Goal: Task Accomplishment & Management: Manage account settings

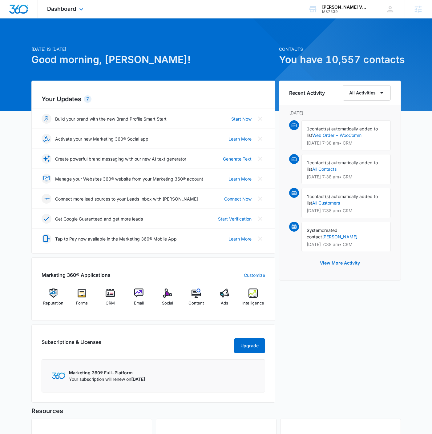
click at [68, 4] on div "Dashboard Apps Reputation Forms CRM Email Social Content Ads Intelligence Files…" at bounding box center [66, 9] width 56 height 18
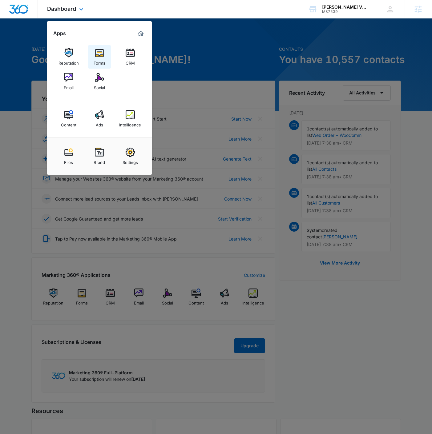
click at [98, 62] on div "Forms" at bounding box center [100, 62] width 12 height 8
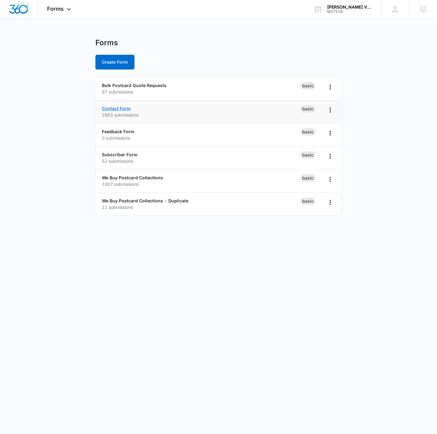
click at [114, 106] on link "Contact Form" at bounding box center [116, 108] width 29 height 5
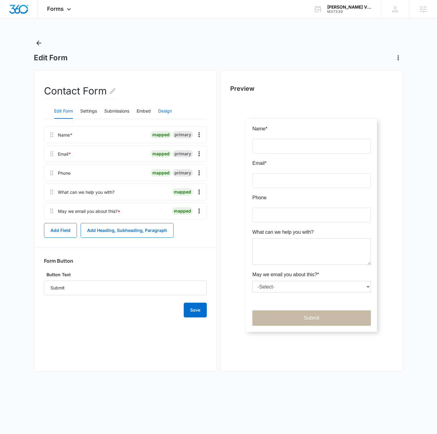
click at [160, 112] on button "Design" at bounding box center [165, 111] width 14 height 15
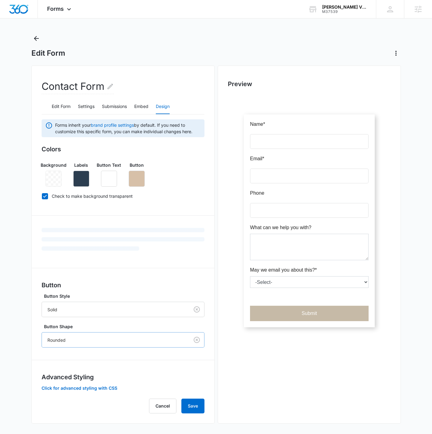
scroll to position [5, 0]
click at [63, 386] on button "Click for advanced styling with CSS" at bounding box center [80, 387] width 76 height 4
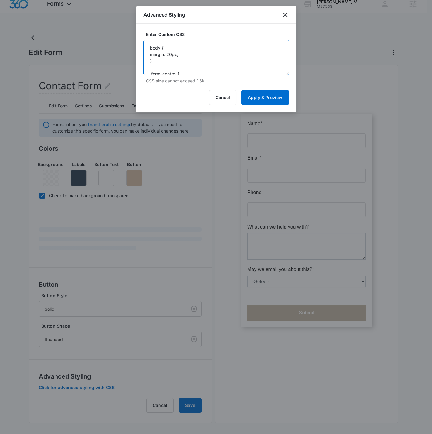
click at [217, 56] on textarea "body { margin: 20px; } .form-control { border-radius: 0px; } .madform-submit { …" at bounding box center [215, 57] width 145 height 35
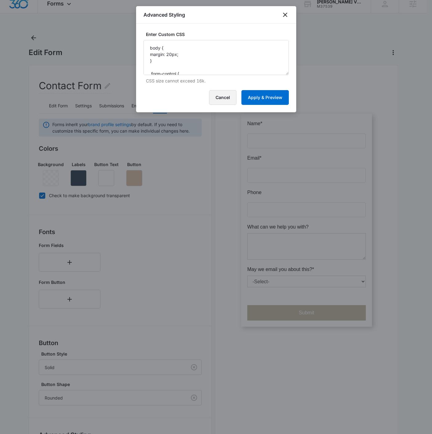
drag, startPoint x: 219, startPoint y: 95, endPoint x: 194, endPoint y: 120, distance: 35.2
click at [220, 95] on button "Cancel" at bounding box center [222, 97] width 27 height 15
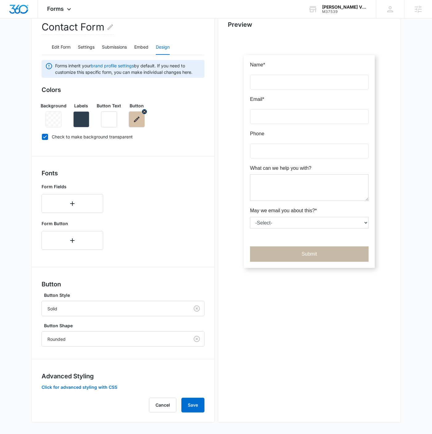
click at [134, 113] on button "button" at bounding box center [137, 119] width 16 height 16
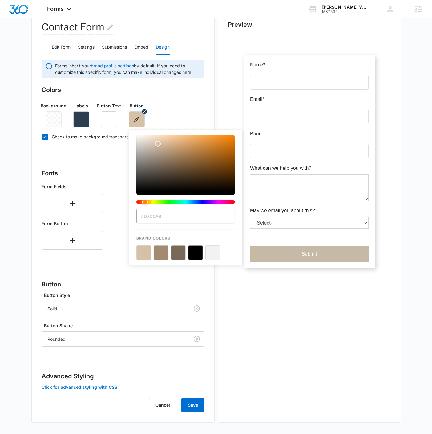
scroll to position [63, 0]
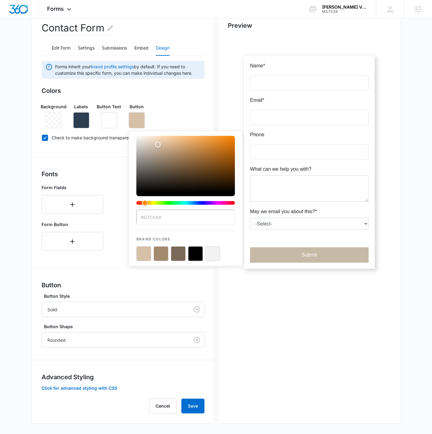
click at [155, 65] on span "Forms inherit your brand profile settings by default. If you need to customize …" at bounding box center [128, 69] width 146 height 13
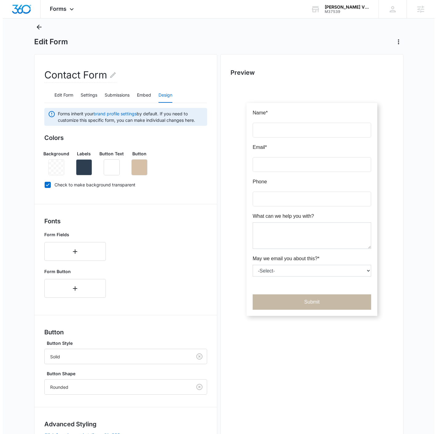
scroll to position [0, 0]
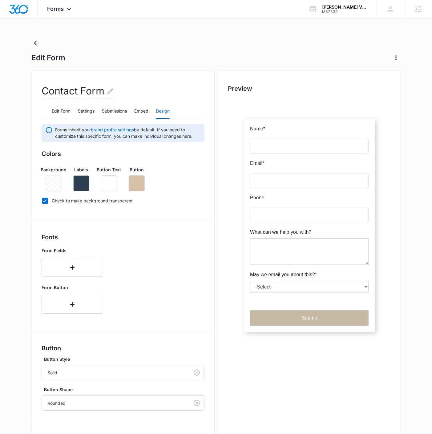
click at [42, 42] on div "Edit Form" at bounding box center [215, 50] width 369 height 25
click at [39, 45] on icon "Back" at bounding box center [36, 42] width 7 height 7
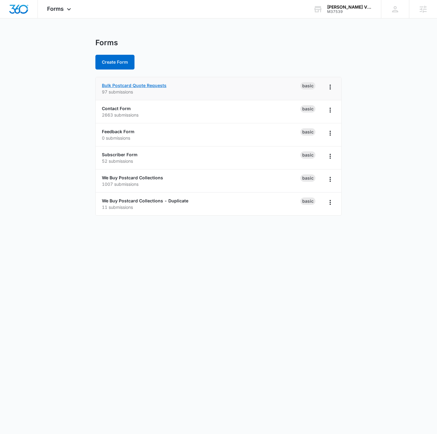
click at [138, 84] on link "Bulk Postcard Quote Requests" at bounding box center [134, 85] width 65 height 5
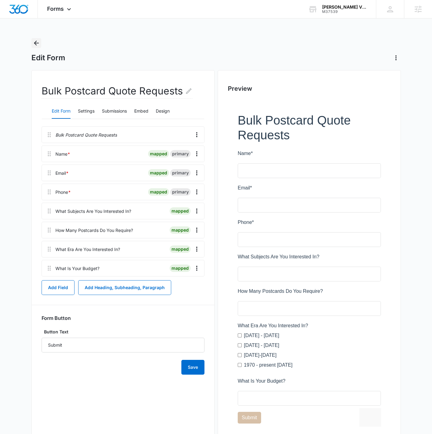
click at [37, 42] on icon "Back" at bounding box center [36, 42] width 7 height 7
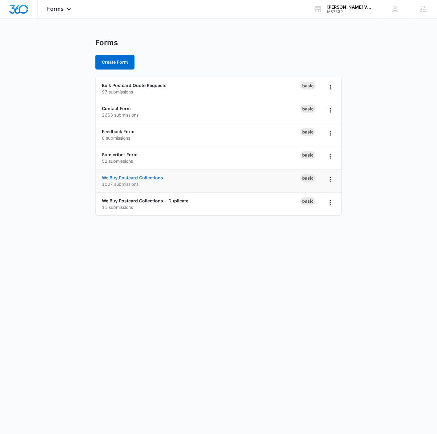
click at [136, 175] on link "We Buy Postcard Collections" at bounding box center [132, 177] width 61 height 5
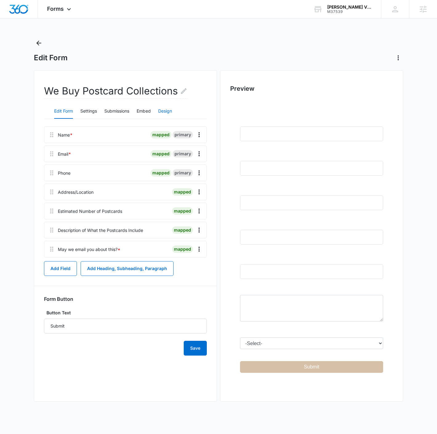
click at [169, 116] on button "Design" at bounding box center [165, 111] width 14 height 15
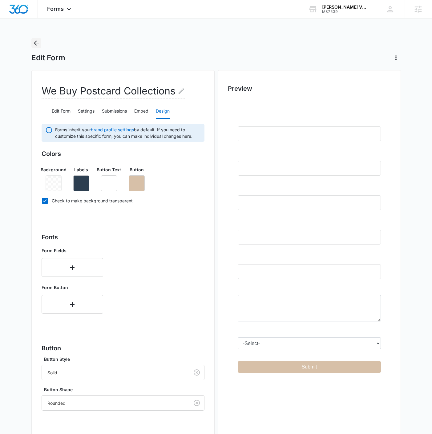
click at [38, 45] on icon "Back" at bounding box center [36, 42] width 7 height 7
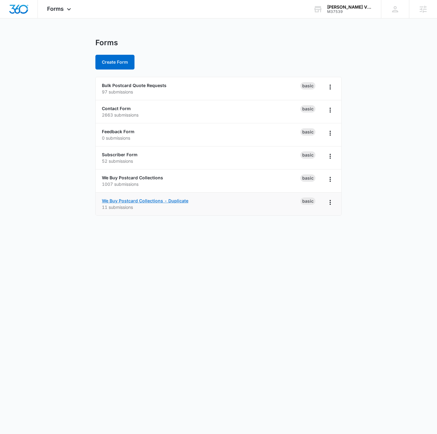
click at [136, 202] on link "We Buy Postcard Collections - Duplicate" at bounding box center [145, 200] width 86 height 5
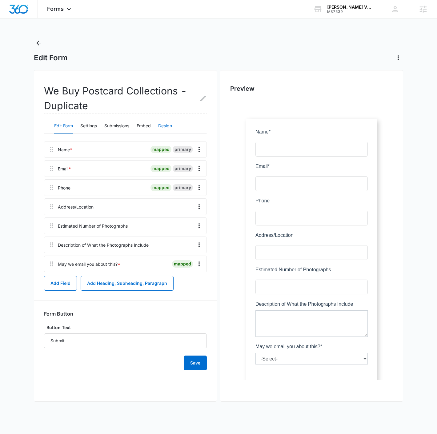
click at [166, 126] on button "Design" at bounding box center [165, 126] width 14 height 15
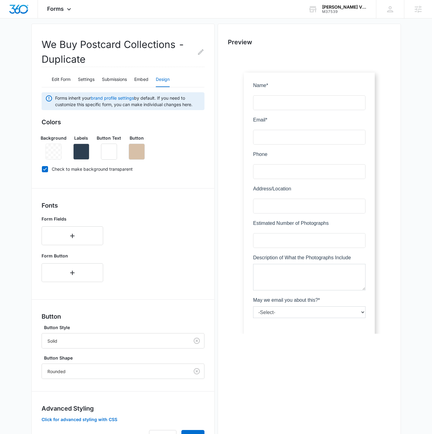
scroll to position [79, 0]
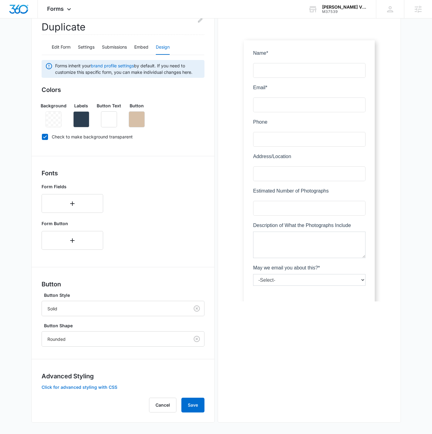
click at [78, 388] on button "Click for advanced styling with CSS" at bounding box center [80, 387] width 76 height 4
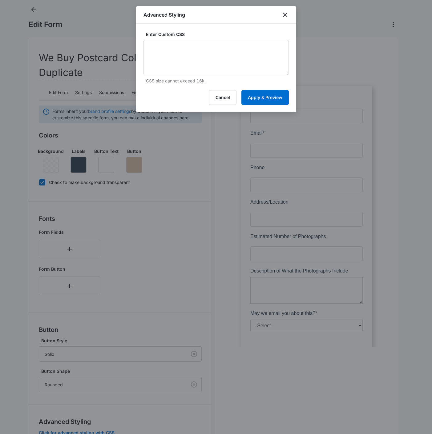
scroll to position [10, 0]
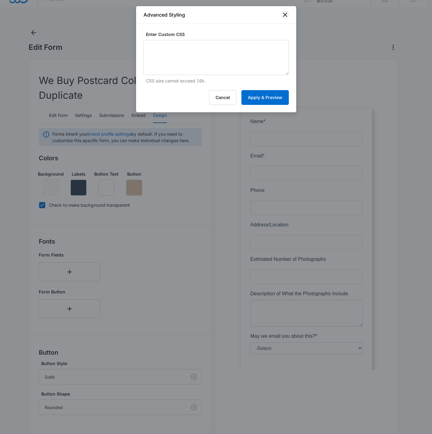
click at [287, 16] on icon "close" at bounding box center [284, 14] width 7 height 7
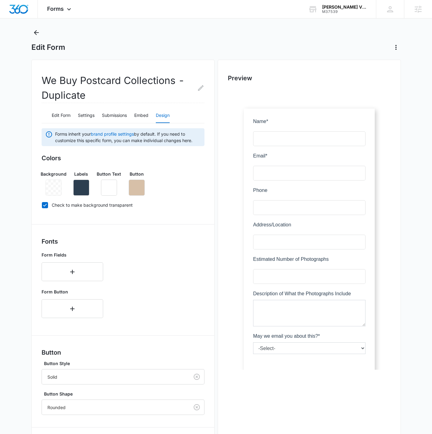
click at [31, 31] on main "Edit Form We Buy Postcard Collections - Duplicate Edit Form Settings Submission…" at bounding box center [216, 266] width 432 height 476
click at [139, 118] on button "Embed" at bounding box center [141, 115] width 14 height 15
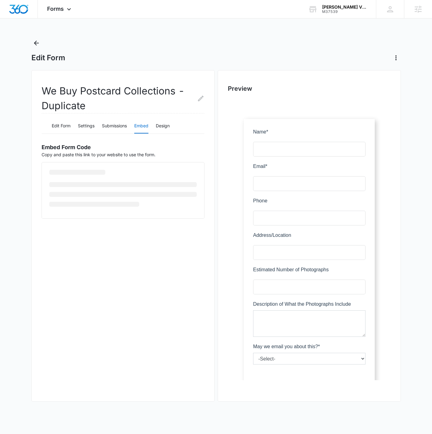
scroll to position [0, 0]
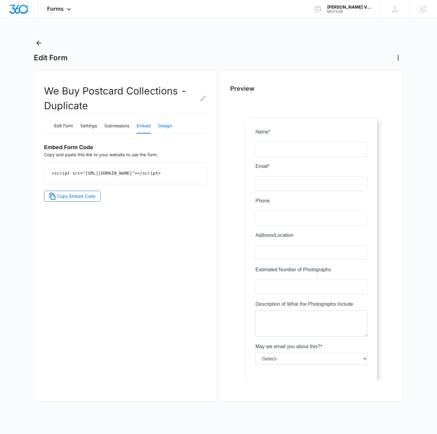
click at [168, 126] on button "Design" at bounding box center [165, 126] width 14 height 15
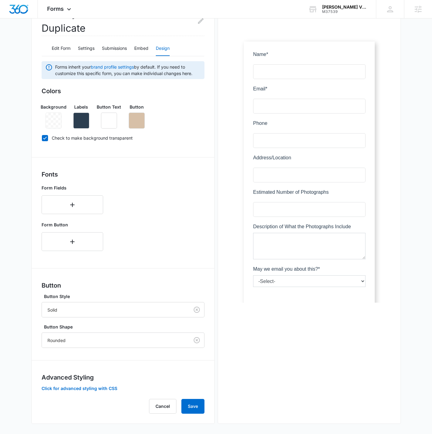
scroll to position [79, 0]
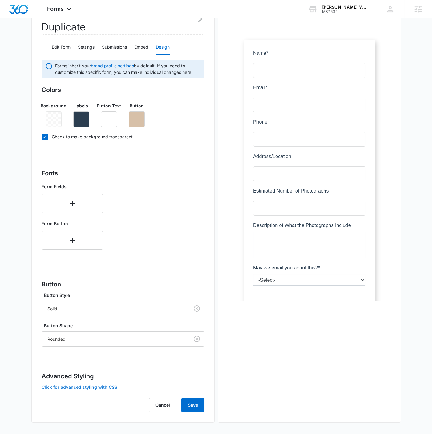
click at [78, 388] on button "Click for advanced styling with CSS" at bounding box center [80, 387] width 76 height 4
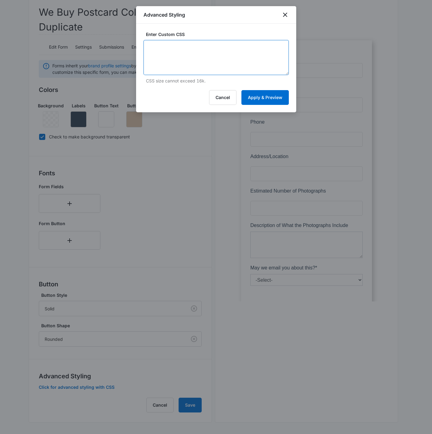
drag, startPoint x: 212, startPoint y: 56, endPoint x: 246, endPoint y: 74, distance: 38.7
click at [212, 56] on textarea at bounding box center [215, 57] width 145 height 35
paste textarea "body { margin: 20px; } .form-control { border-radius: 0px; } .madform-submit { …"
type textarea "body { margin: 20px; } .form-control { border-radius: 0px; } .madform-submit { …"
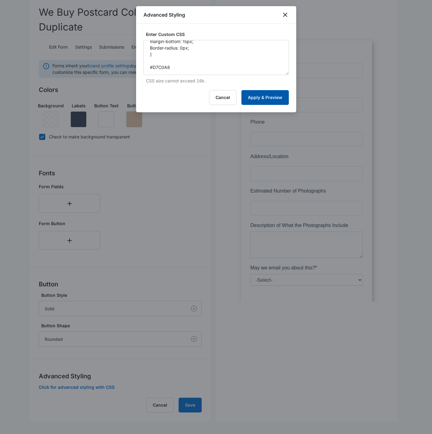
click at [259, 96] on button "Apply & Preview" at bounding box center [264, 97] width 47 height 15
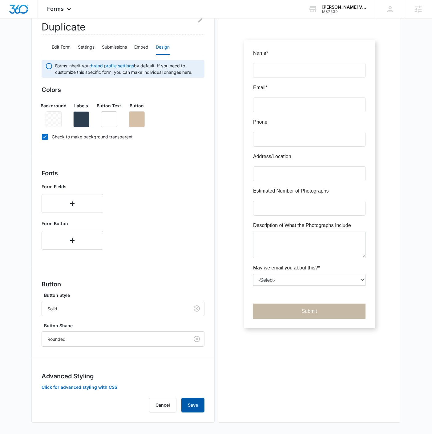
click at [197, 407] on button "Save" at bounding box center [192, 405] width 23 height 15
click at [46, 135] on icon at bounding box center [45, 137] width 6 height 6
click at [42, 137] on input "Check to make background transparent" at bounding box center [42, 137] width 0 height 0
click at [40, 136] on div "We Buy Postcard Collections - Duplicate Edit Form Settings Submissions Embed De…" at bounding box center [122, 206] width 183 height 431
click at [43, 137] on icon at bounding box center [45, 136] width 4 height 3
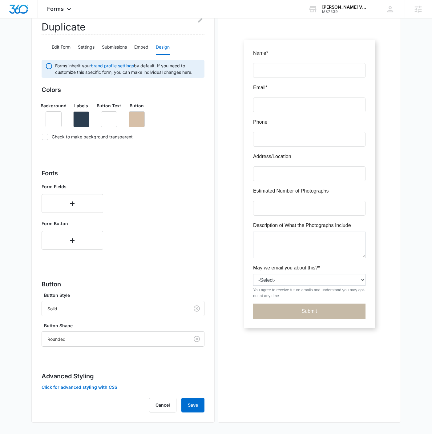
click at [42, 137] on input "Check to make background transparent" at bounding box center [42, 137] width 0 height 0
click at [45, 138] on icon at bounding box center [45, 137] width 6 height 6
click at [42, 137] on input "Check to make background transparent" at bounding box center [42, 137] width 0 height 0
checkbox input "false"
click at [197, 401] on button "Save" at bounding box center [192, 405] width 23 height 15
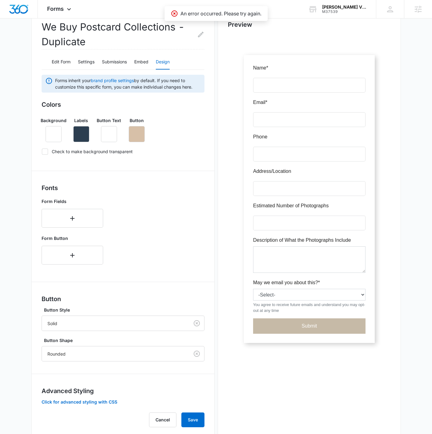
scroll to position [79, 0]
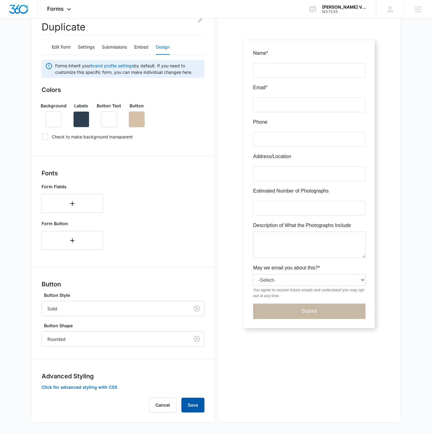
click at [191, 406] on button "Save" at bounding box center [192, 405] width 23 height 15
click at [105, 385] on button "Click for advanced styling with CSS" at bounding box center [80, 387] width 76 height 4
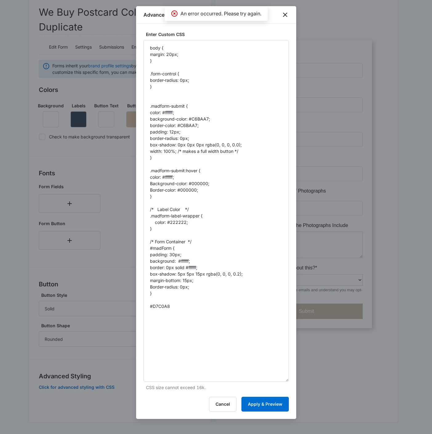
drag, startPoint x: 286, startPoint y: 74, endPoint x: 345, endPoint y: 425, distance: 356.2
click at [345, 355] on html "Forms Apps Reputation Forms CRM Email Social Content Ads Intelligence Files Bra…" at bounding box center [216, 138] width 432 height 434
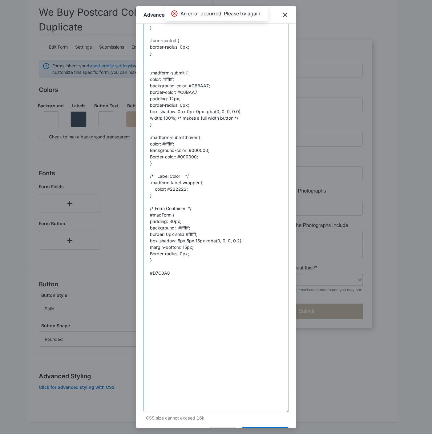
scroll to position [54, 0]
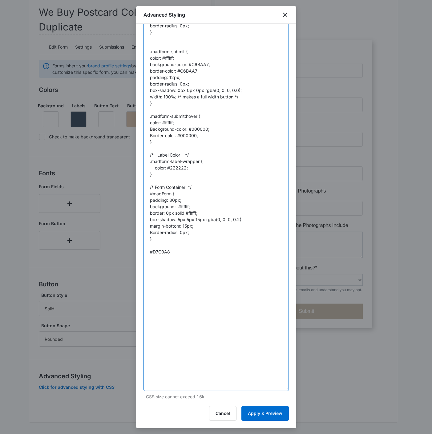
drag, startPoint x: 173, startPoint y: 252, endPoint x: 140, endPoint y: 251, distance: 33.2
click at [140, 251] on div "Enter Custom CSS body { margin: 20px; } .form-control { border-radius: 0px; } .…" at bounding box center [216, 226] width 160 height 405
type textarea "body { margin: 20px; } .form-control { border-radius: 0px; } .madform-submit { …"
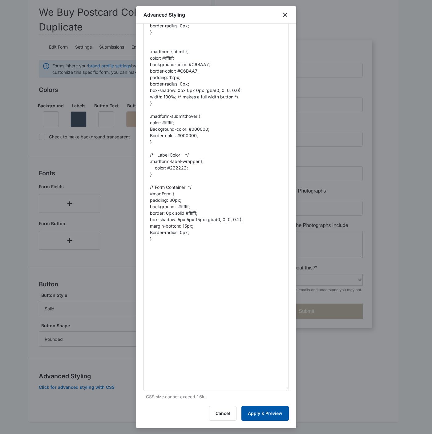
click at [266, 416] on button "Apply & Preview" at bounding box center [264, 413] width 47 height 15
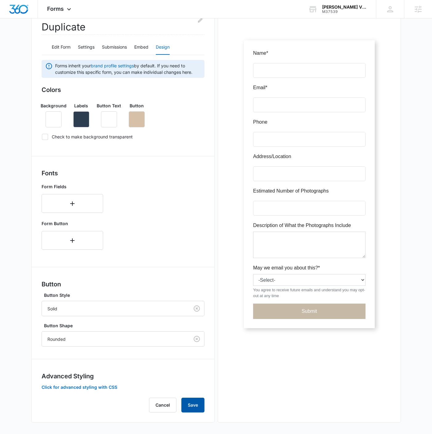
click at [193, 402] on button "Save" at bounding box center [192, 405] width 23 height 15
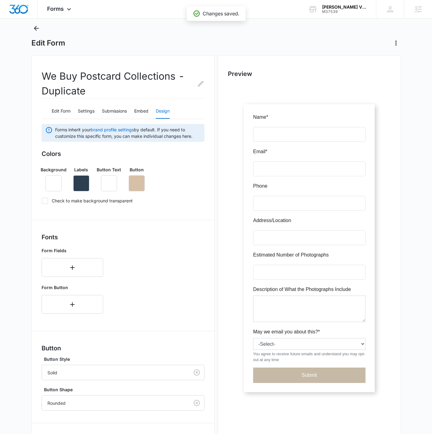
scroll to position [0, 0]
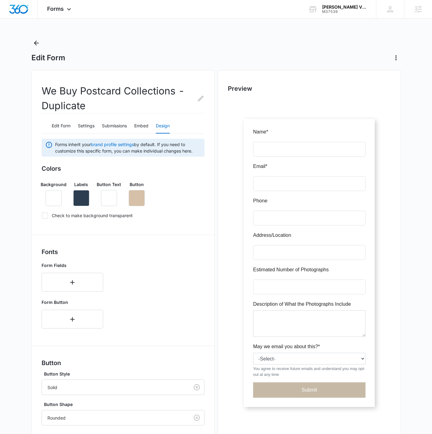
click at [70, 216] on label "Check to make background transparent" at bounding box center [123, 215] width 163 height 6
click at [42, 216] on input "Check to make background transparent" at bounding box center [42, 215] width 0 height 0
checkbox input "true"
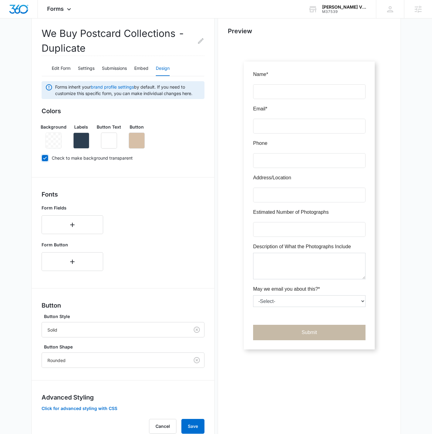
scroll to position [79, 0]
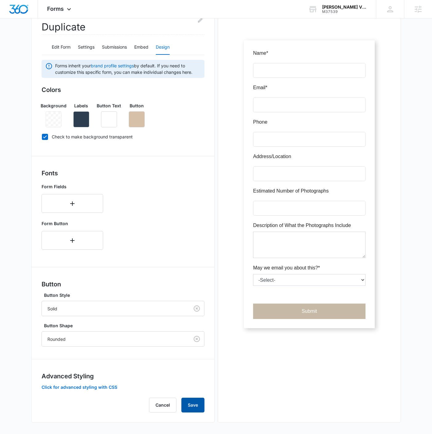
click at [193, 402] on button "Save" at bounding box center [192, 405] width 23 height 15
